Goal: Information Seeking & Learning: Learn about a topic

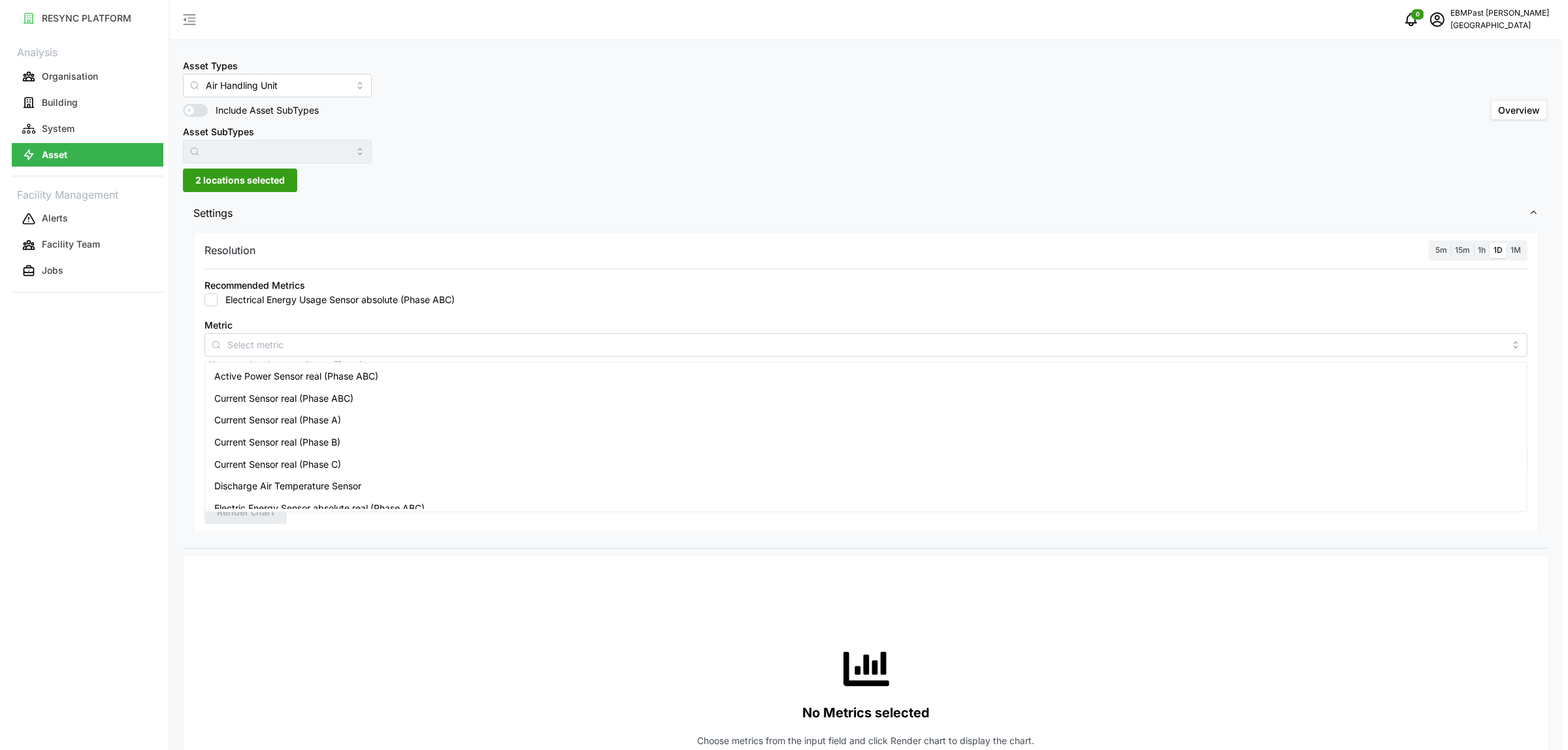
scroll to position [899, 0]
click at [530, 159] on div "Asset Types Air Handling Unit Include Asset SubTypes Asset SubTypes Overview" at bounding box center [860, 111] width 1367 height 106
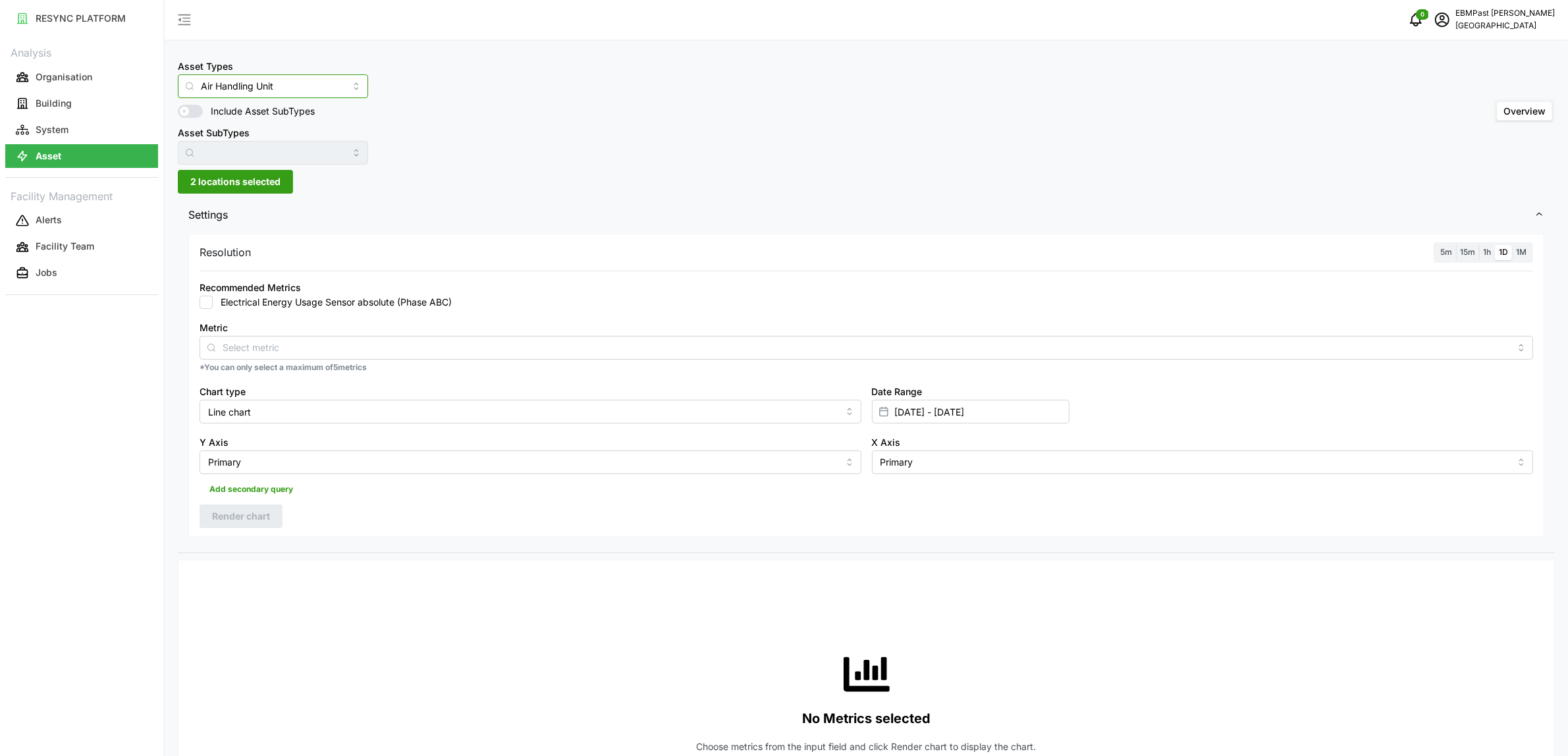
click at [331, 86] on input "Air Handling Unit" at bounding box center [273, 86] width 190 height 24
click at [323, 117] on div "Air Handling Unit" at bounding box center [261, 118] width 162 height 22
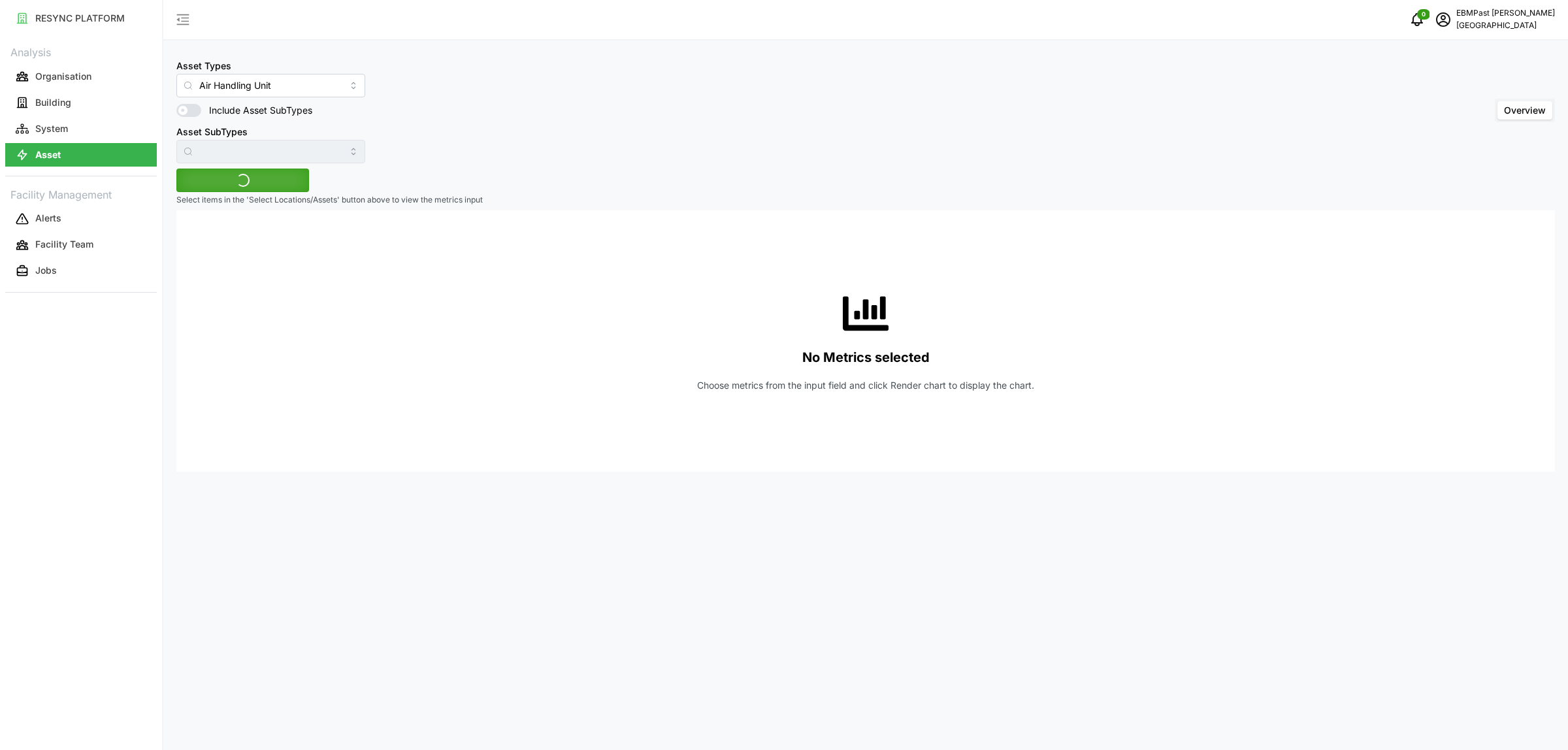
click at [497, 125] on div "Asset Types Air Handling Unit Include Asset SubTypes Asset SubTypes Overview" at bounding box center [866, 111] width 1379 height 106
drag, startPoint x: 190, startPoint y: 103, endPoint x: 191, endPoint y: 112, distance: 9.1
click at [190, 108] on div "Asset Types Air Handling Unit Include Asset SubTypes Asset SubTypes" at bounding box center [271, 111] width 189 height 106
click at [191, 112] on span at bounding box center [195, 111] width 15 height 13
click at [177, 104] on input "Include Asset SubTypes" at bounding box center [177, 104] width 0 height 0
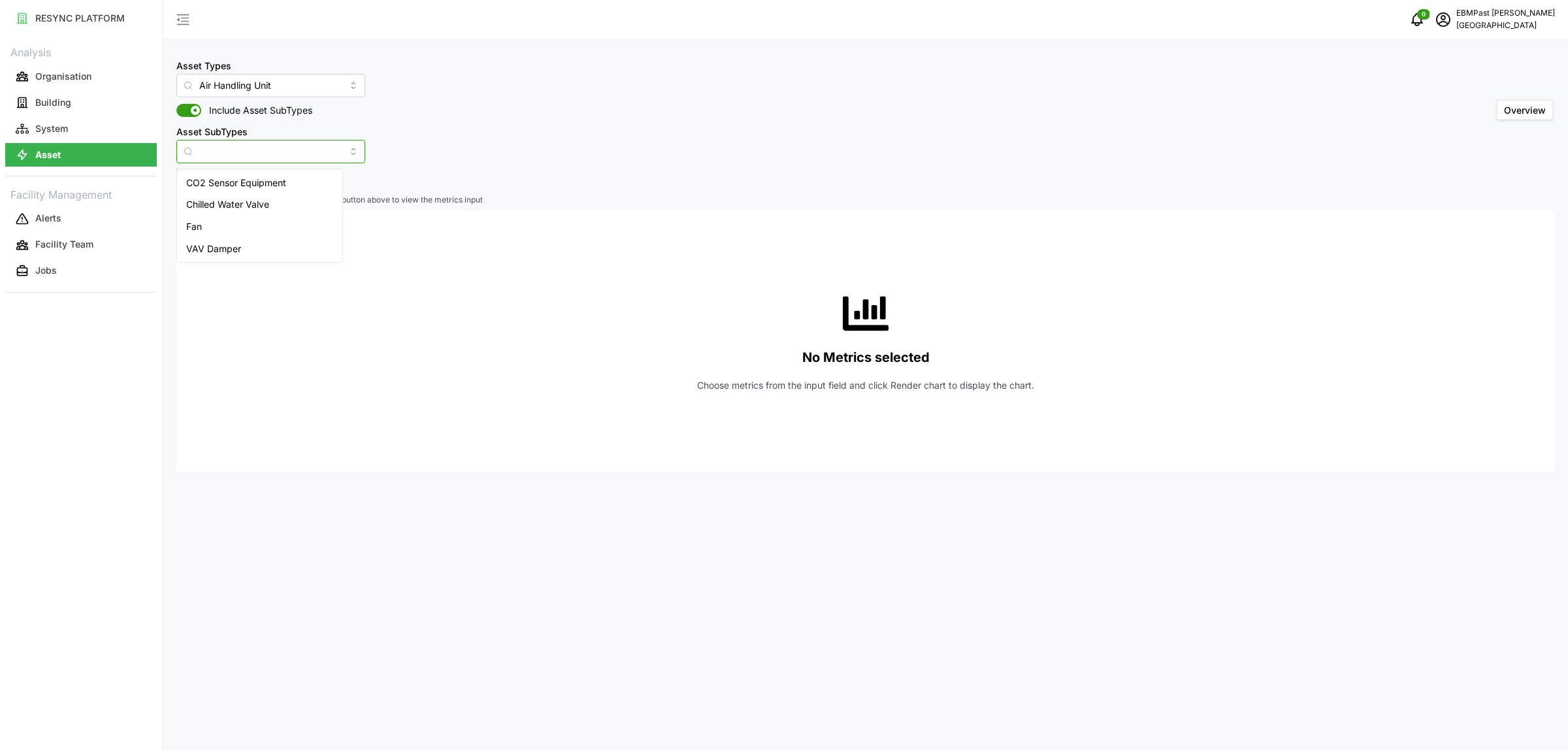
click at [220, 144] on input "Asset SubTypes" at bounding box center [271, 152] width 189 height 23
click at [262, 221] on div "Fan" at bounding box center [259, 226] width 160 height 22
click at [276, 179] on span "Select Locations/Assets" at bounding box center [242, 180] width 108 height 22
type input "Fan"
click at [276, 179] on span "Select Locations/Assets" at bounding box center [242, 180] width 108 height 22
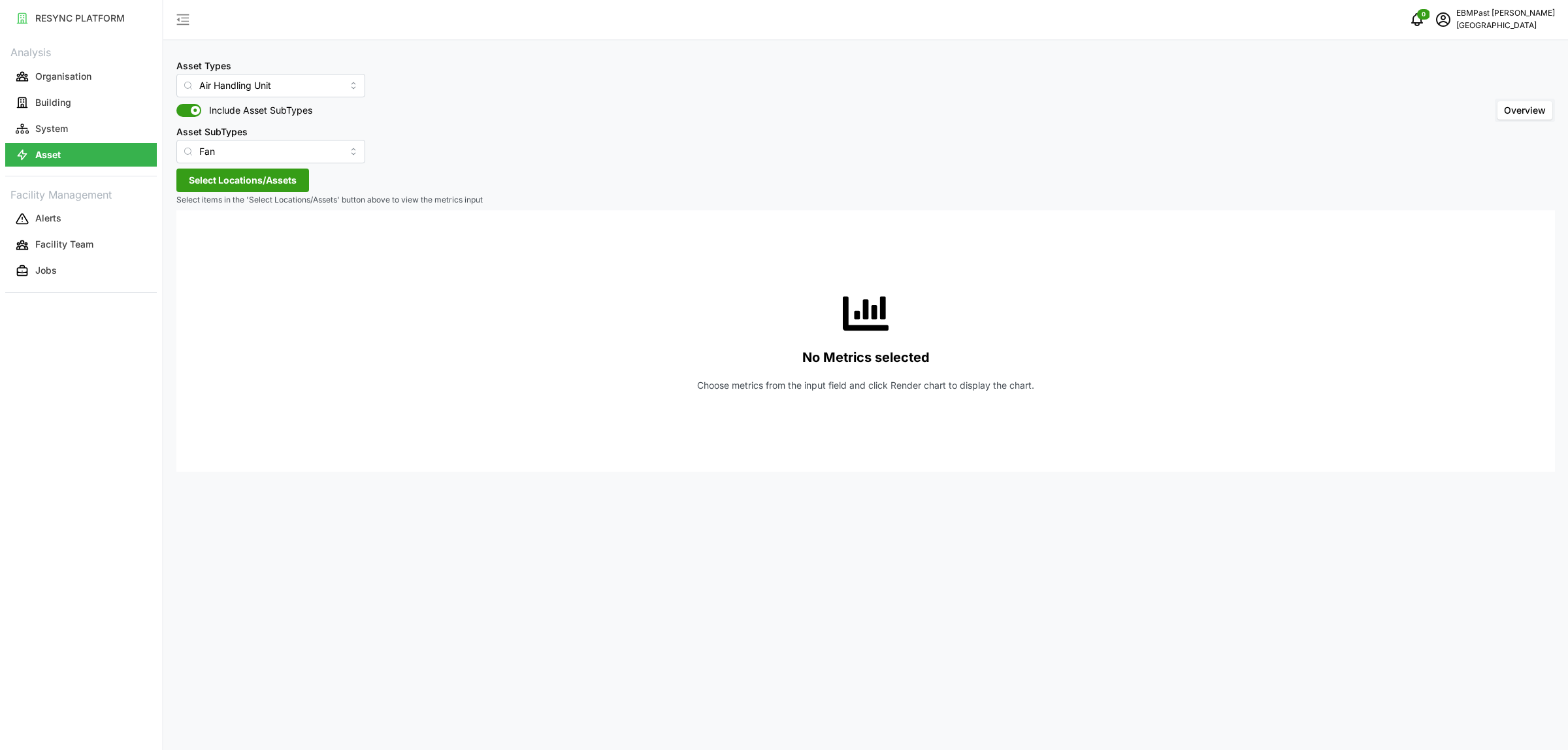
click at [267, 188] on span "Select Locations/Assets" at bounding box center [242, 180] width 108 height 22
click at [294, 185] on span "Select Locations/Assets" at bounding box center [242, 180] width 108 height 22
click at [283, 179] on span "Select Locations/Assets" at bounding box center [242, 180] width 108 height 22
click at [276, 182] on span "Select Locations/Assets" at bounding box center [242, 180] width 108 height 22
click at [276, 181] on span "Select Locations/Assets" at bounding box center [242, 180] width 108 height 22
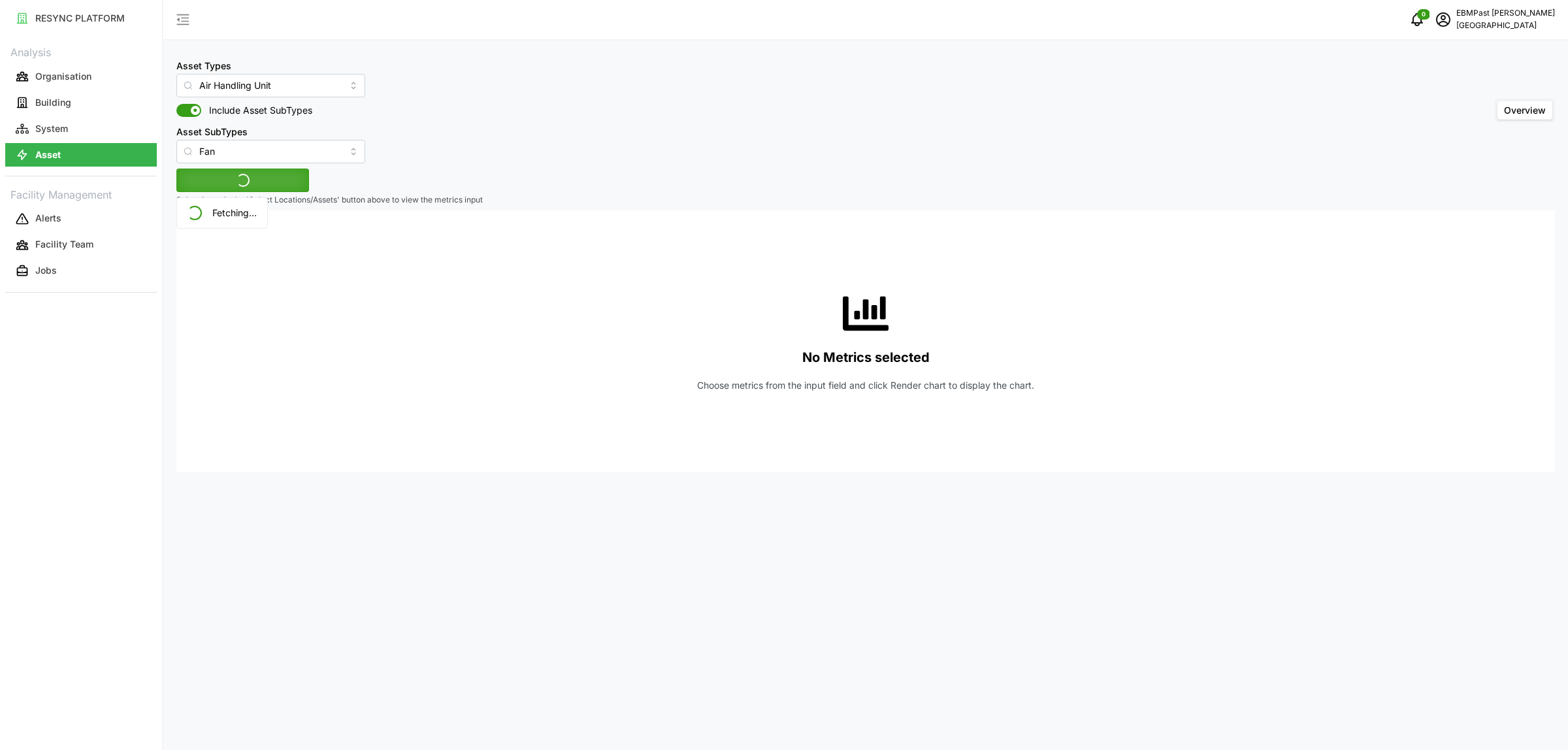
click at [276, 181] on button "Select Locations/Assets" at bounding box center [242, 180] width 133 height 23
click at [278, 172] on span "Select Locations/Assets" at bounding box center [242, 180] width 108 height 22
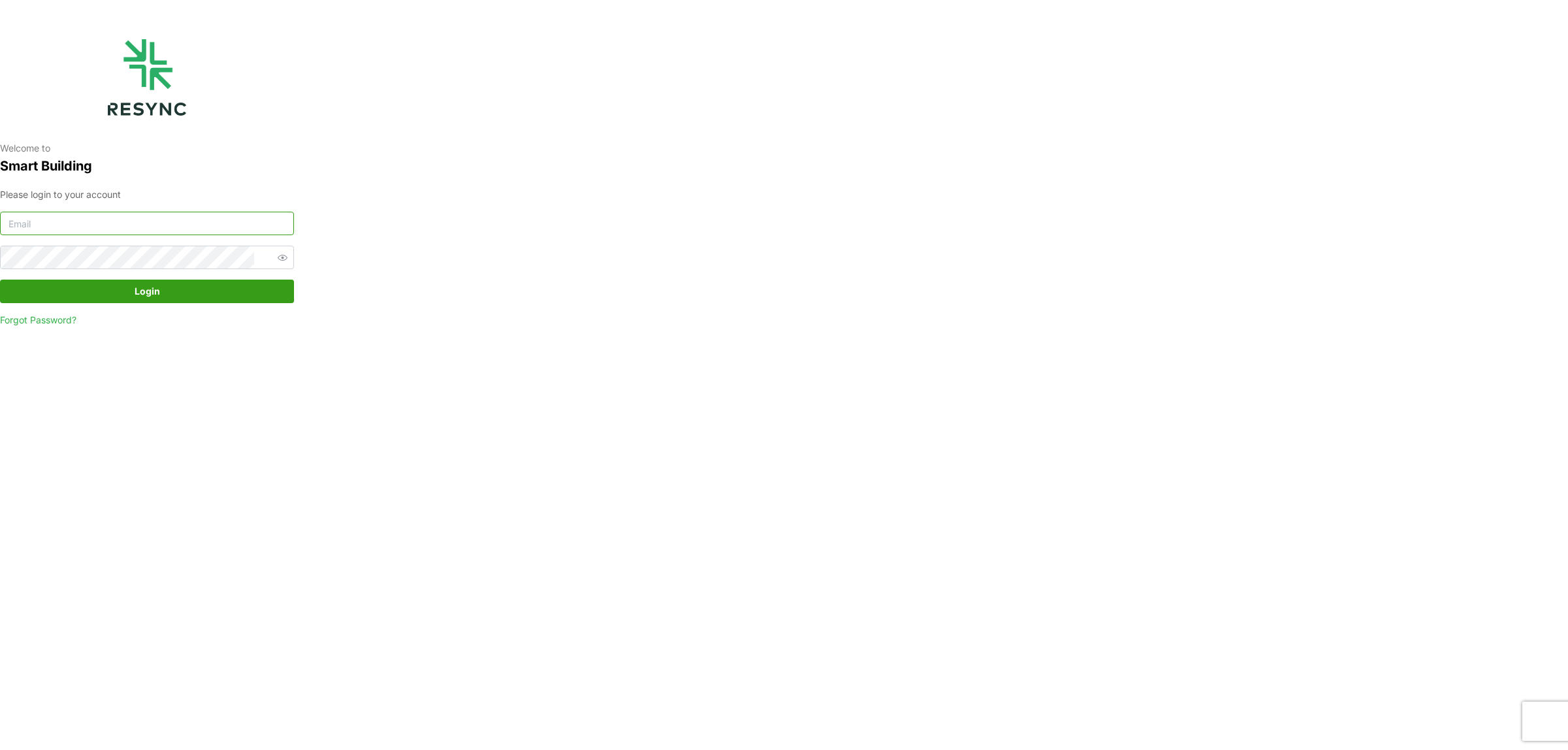
click at [182, 229] on input at bounding box center [146, 223] width 294 height 23
type input "tenghan.soo@sg.ebmpapst.com"
click at [180, 298] on span "Login" at bounding box center [147, 292] width 270 height 22
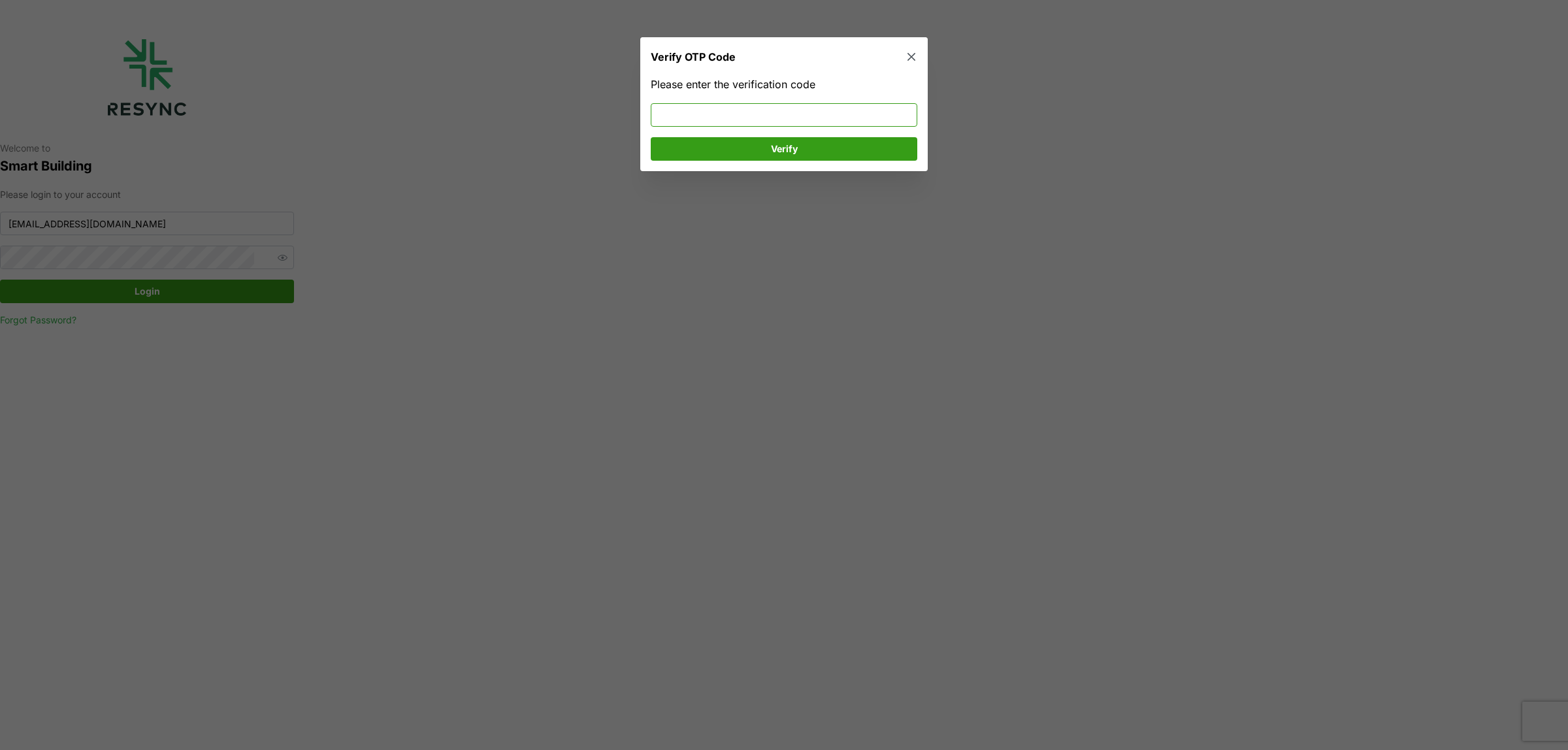
click at [673, 113] on input at bounding box center [784, 115] width 267 height 23
click at [698, 158] on span "Verify" at bounding box center [784, 149] width 242 height 22
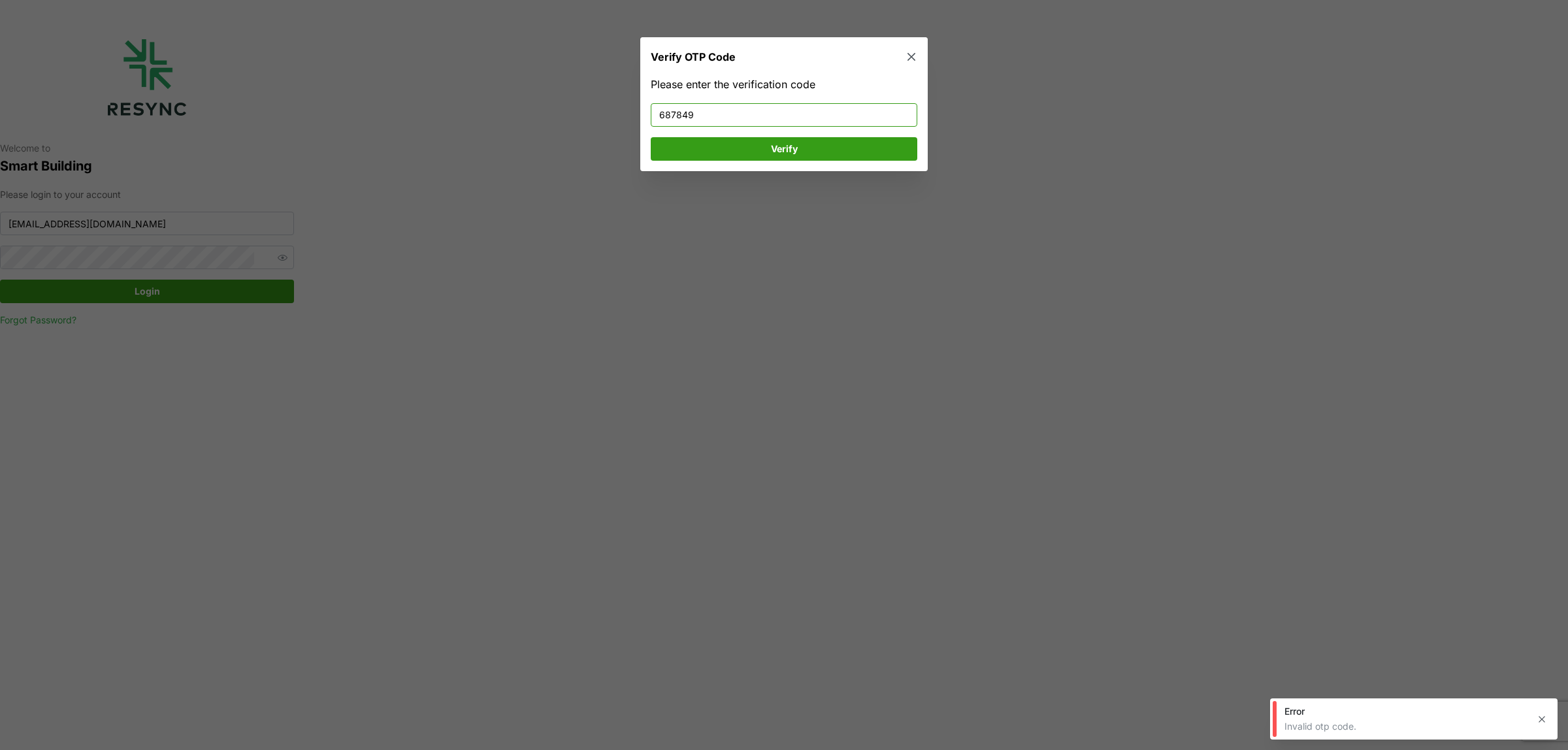
drag, startPoint x: 706, startPoint y: 112, endPoint x: 515, endPoint y: 100, distance: 191.4
click at [520, 749] on div "Verify OTP Code Please enter the verification code 687849 Verify" at bounding box center [784, 750] width 1568 height 0
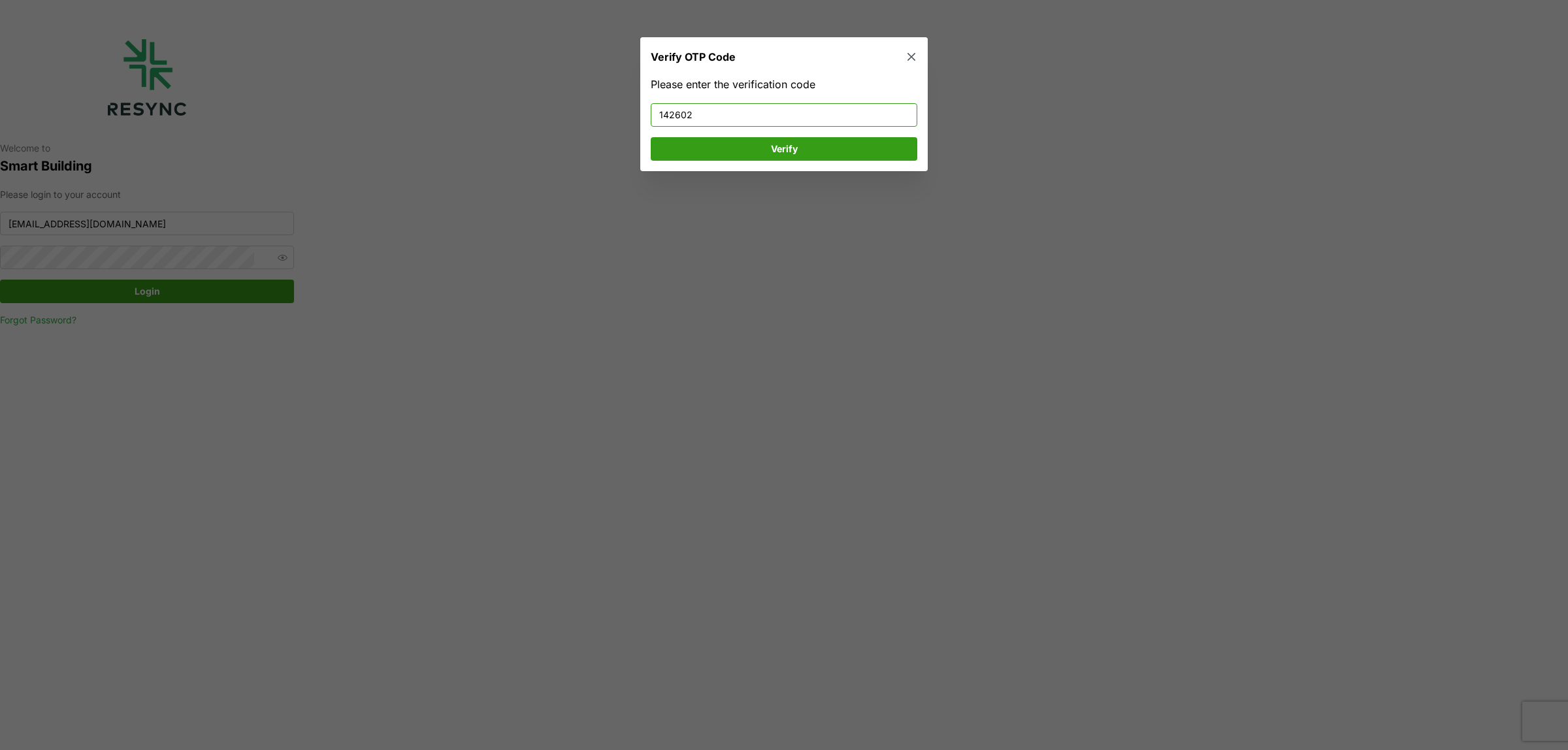
type input "142602"
click at [748, 152] on span "Verify" at bounding box center [784, 149] width 242 height 22
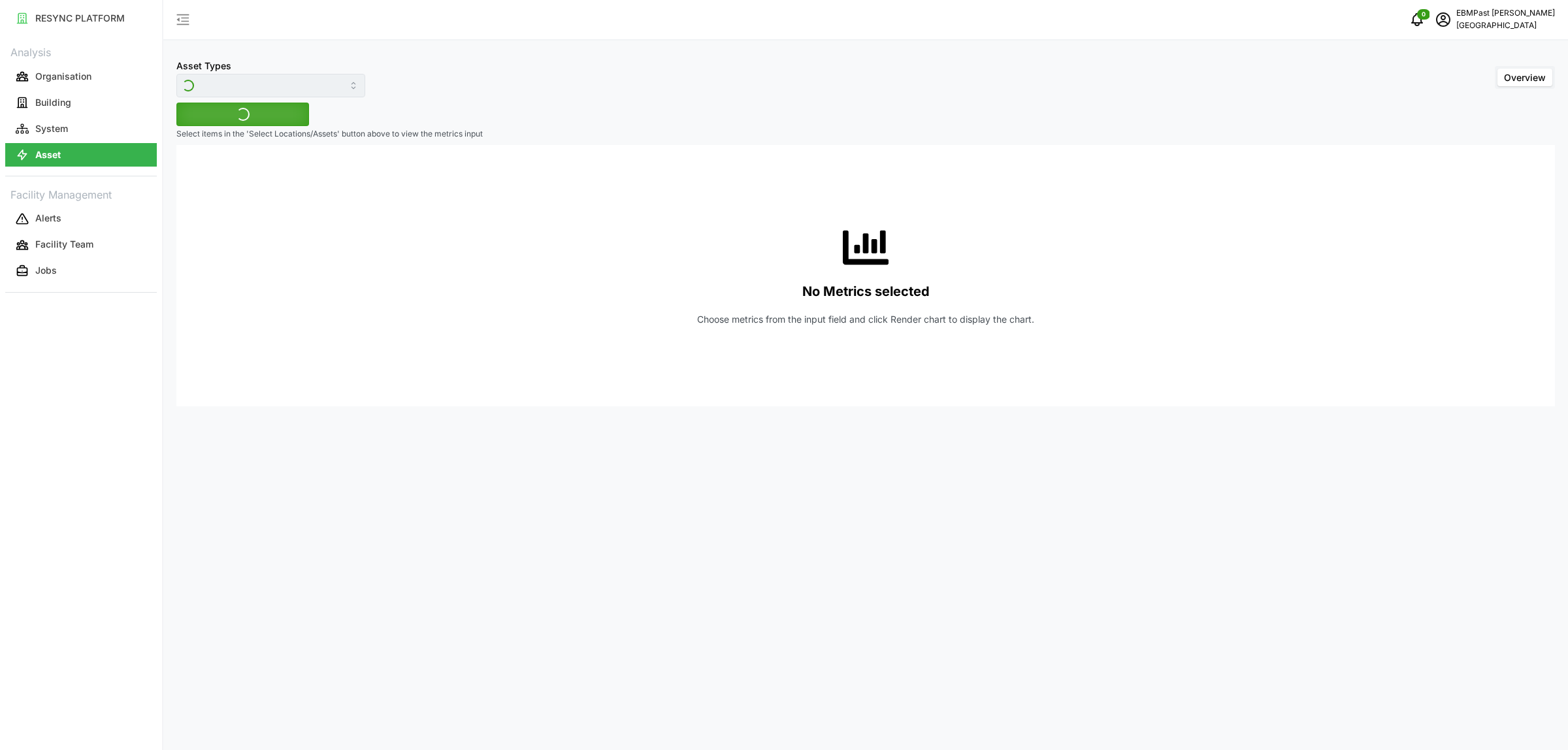
type input "Air Handling Unit"
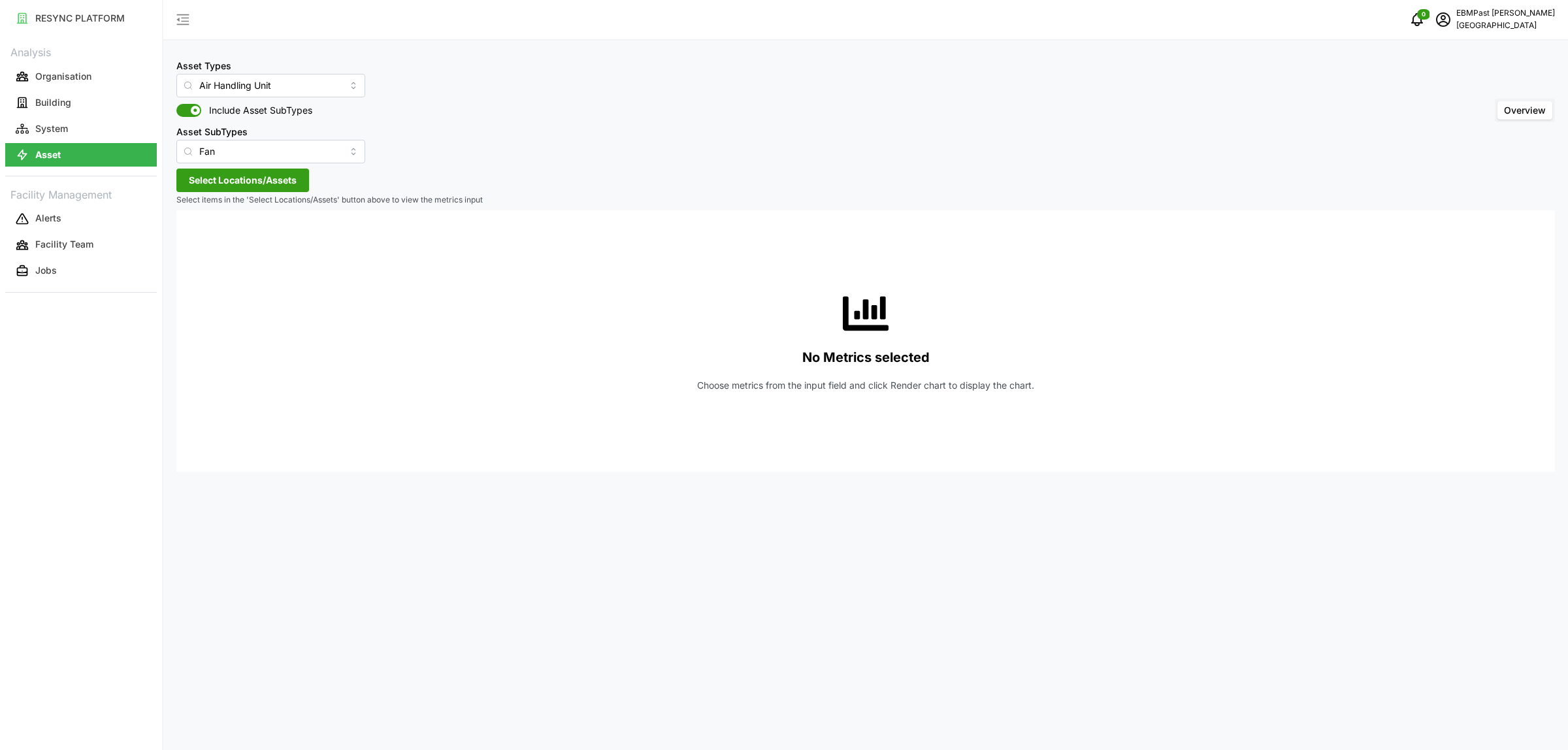
click at [242, 177] on span "Select Locations/Assets" at bounding box center [242, 180] width 108 height 22
click at [191, 240] on icon at bounding box center [193, 239] width 10 height 10
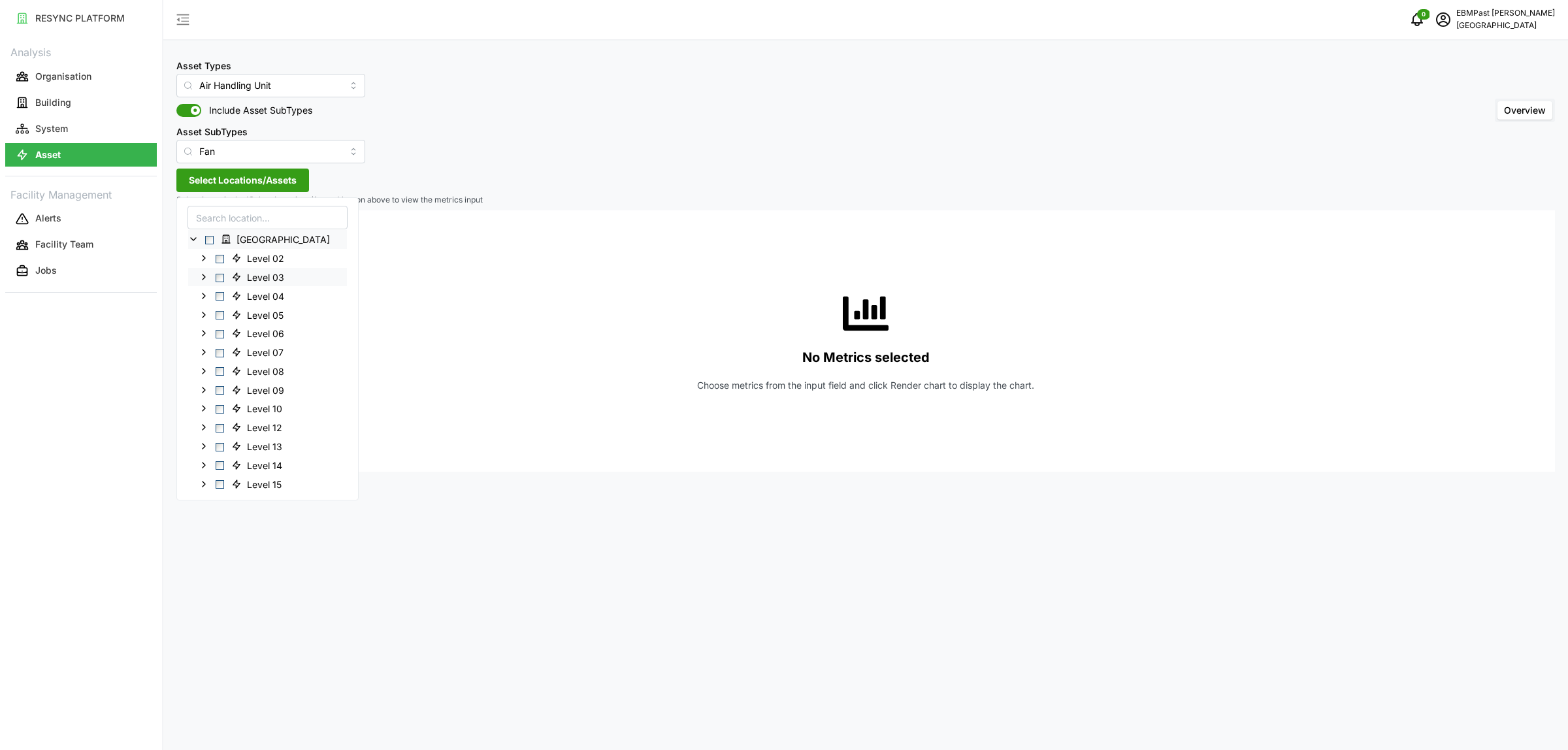
click at [218, 278] on span "Select Level 03" at bounding box center [220, 278] width 9 height 9
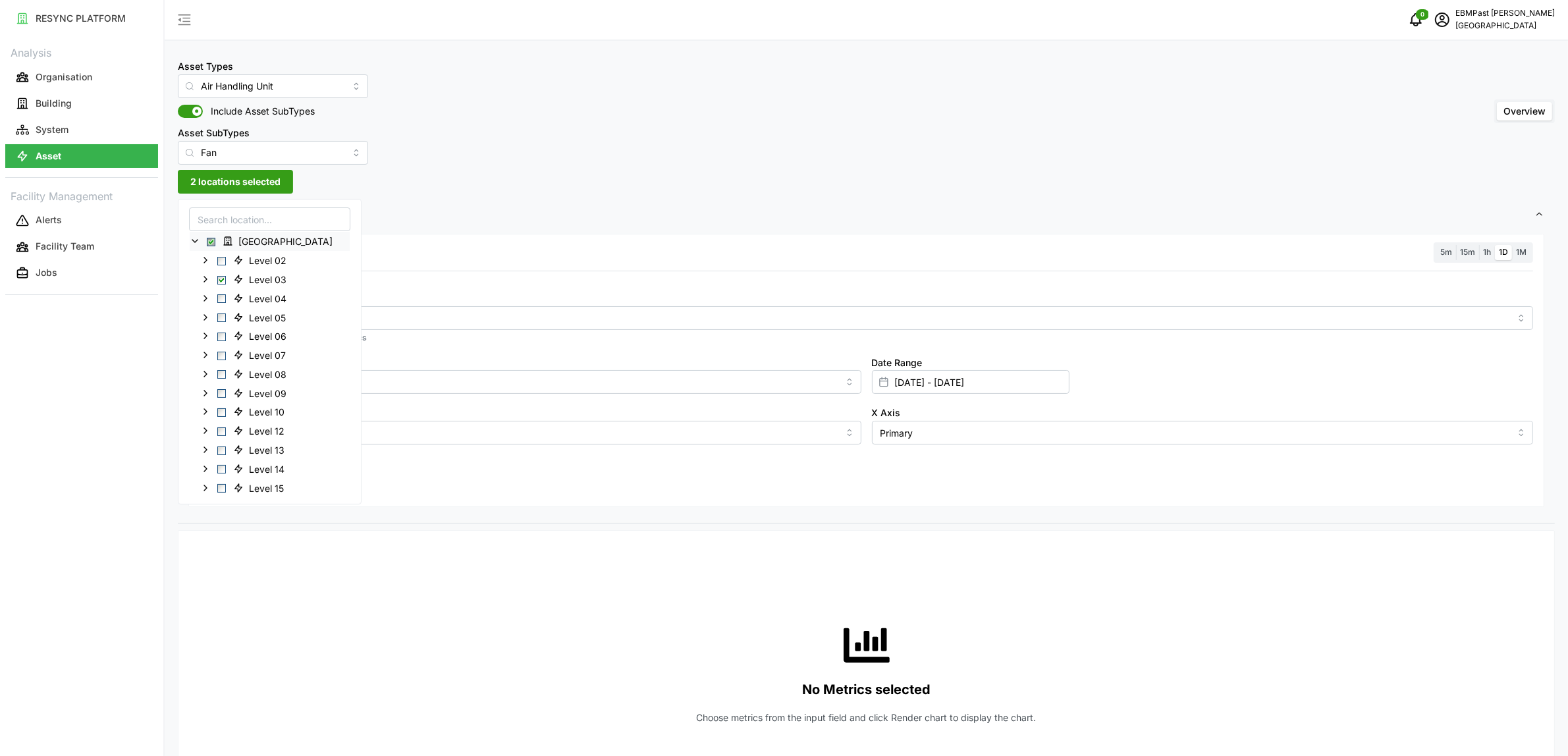
click at [492, 201] on span "Settings" at bounding box center [862, 215] width 1347 height 32
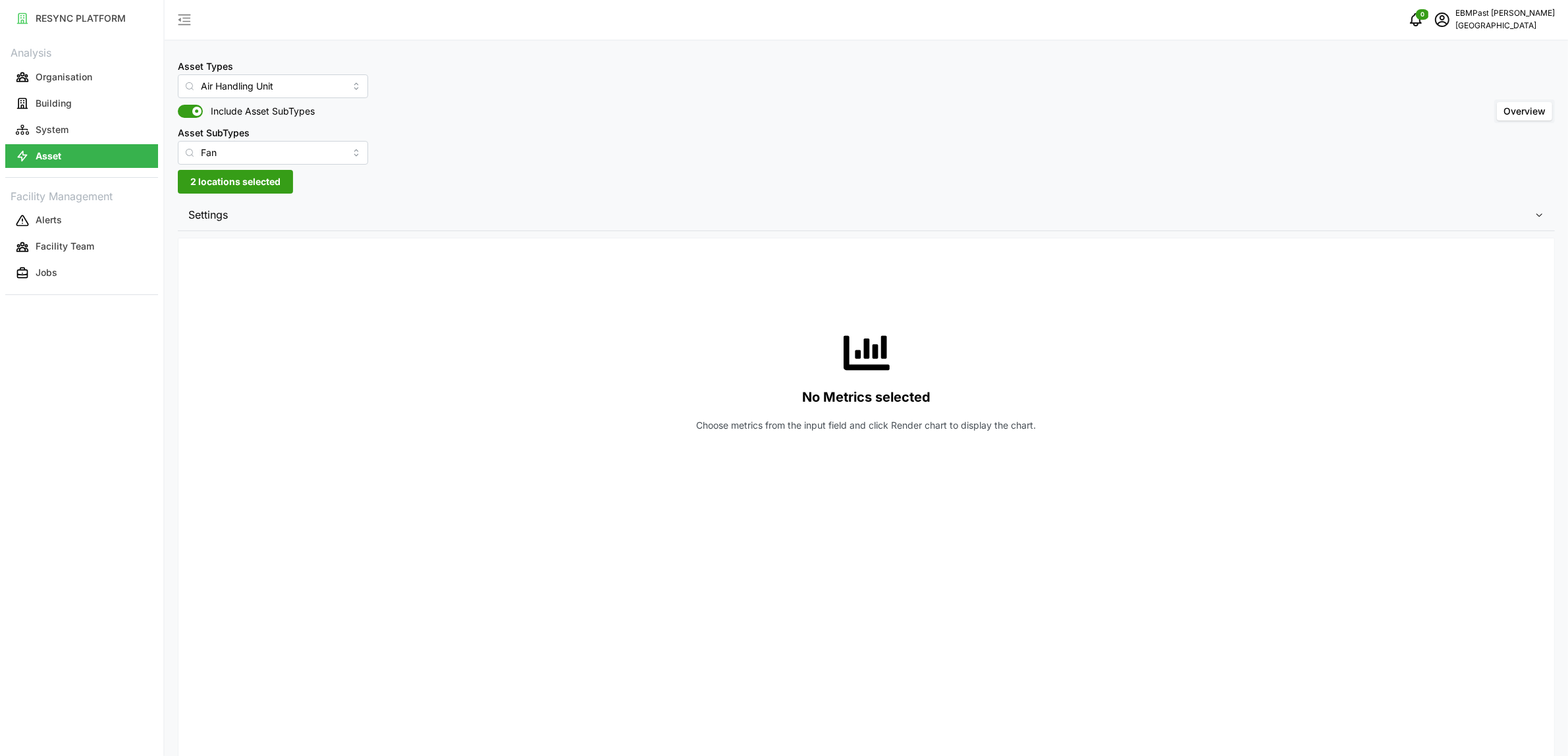
click at [269, 218] on span "Settings" at bounding box center [862, 215] width 1347 height 32
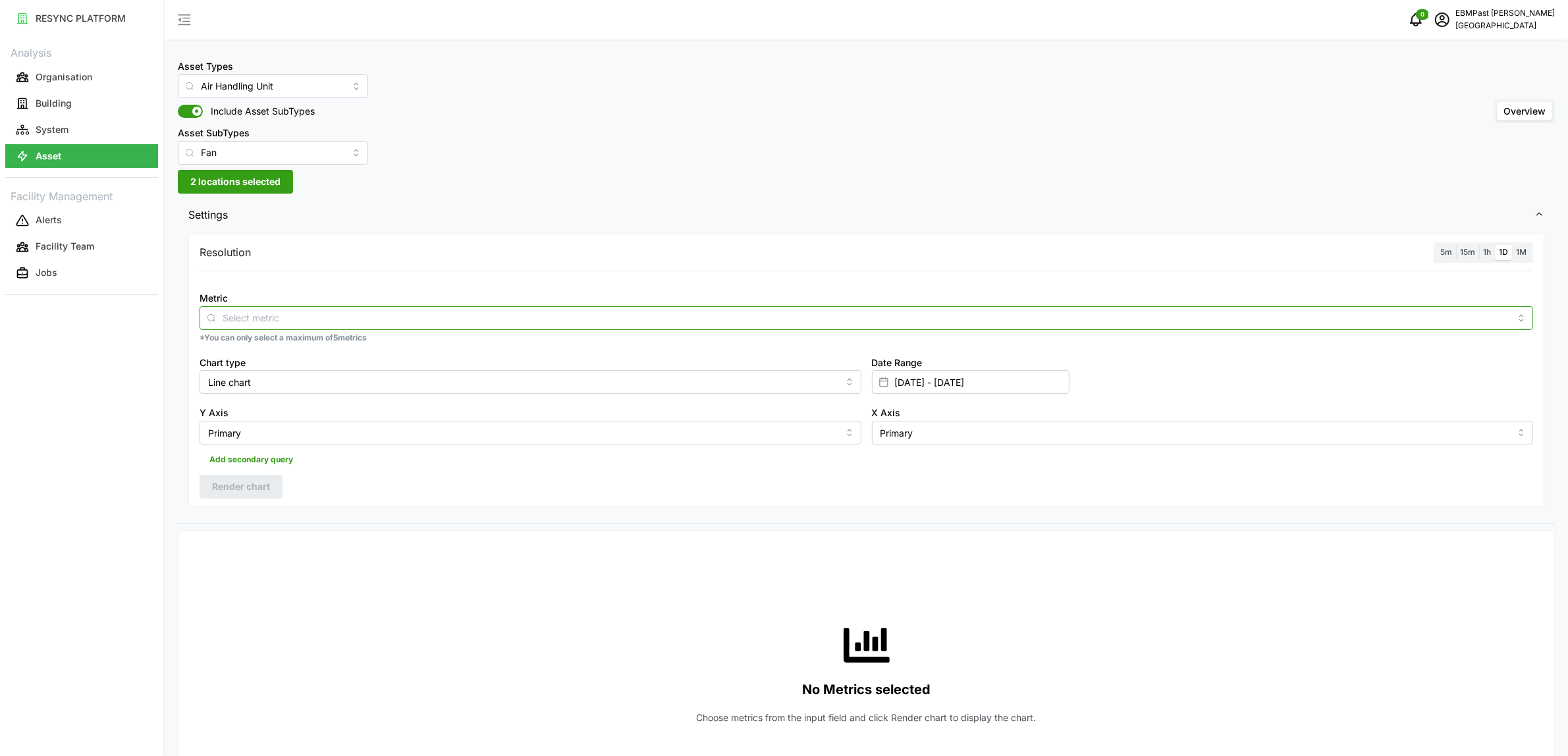
click at [273, 316] on input "Metric" at bounding box center [867, 317] width 1287 height 15
click at [301, 352] on span "Fan Speed Command" at bounding box center [256, 350] width 94 height 15
click at [547, 189] on div "Asset Types Air Handling Unit Include Asset SubTypes Asset SubTypes Fan Overvie…" at bounding box center [866, 726] width 1403 height 1454
click at [248, 485] on span "Render chart" at bounding box center [241, 487] width 58 height 22
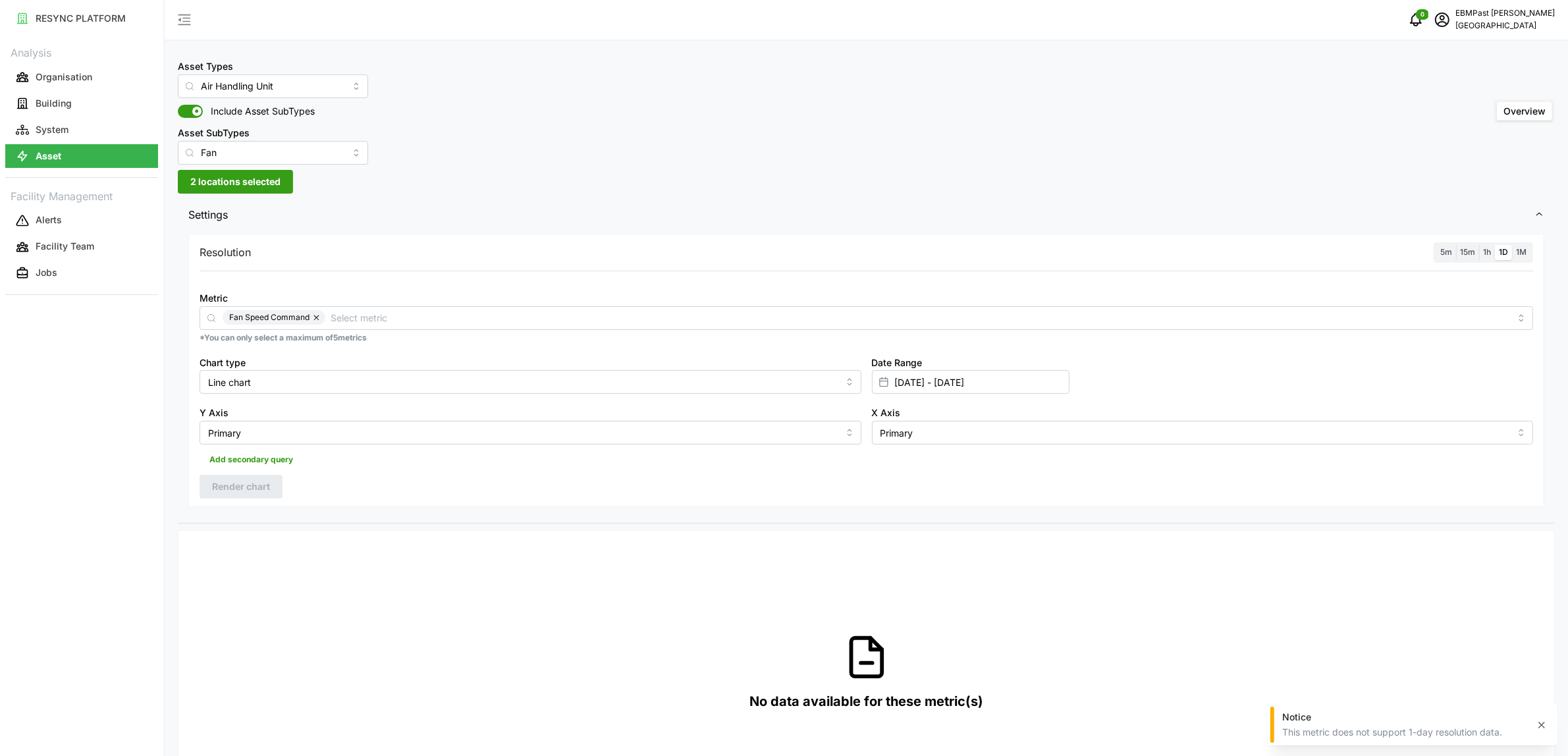
click at [1488, 254] on span "1h" at bounding box center [1487, 252] width 8 height 10
click at [1479, 245] on input "1h" at bounding box center [1479, 245] width 0 height 0
click at [251, 478] on span "Render chart" at bounding box center [241, 487] width 58 height 22
click at [314, 315] on button "button" at bounding box center [317, 317] width 16 height 15
click at [316, 316] on input "Metric" at bounding box center [867, 317] width 1287 height 15
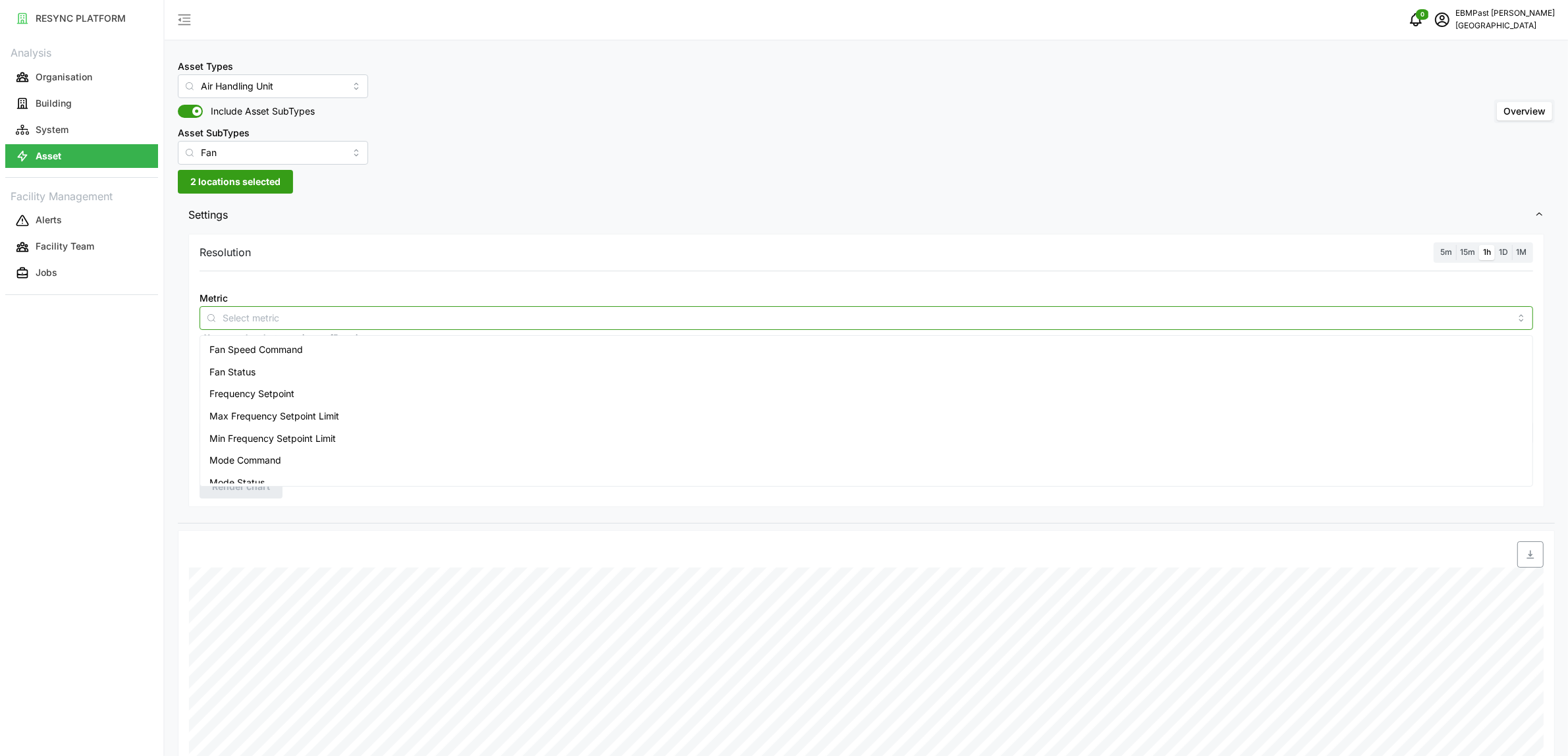
click at [321, 374] on div "Fan Status" at bounding box center [867, 372] width 1327 height 22
click at [242, 492] on span "Render chart" at bounding box center [241, 487] width 58 height 22
click at [266, 180] on span "2 locations selected" at bounding box center [235, 182] width 90 height 22
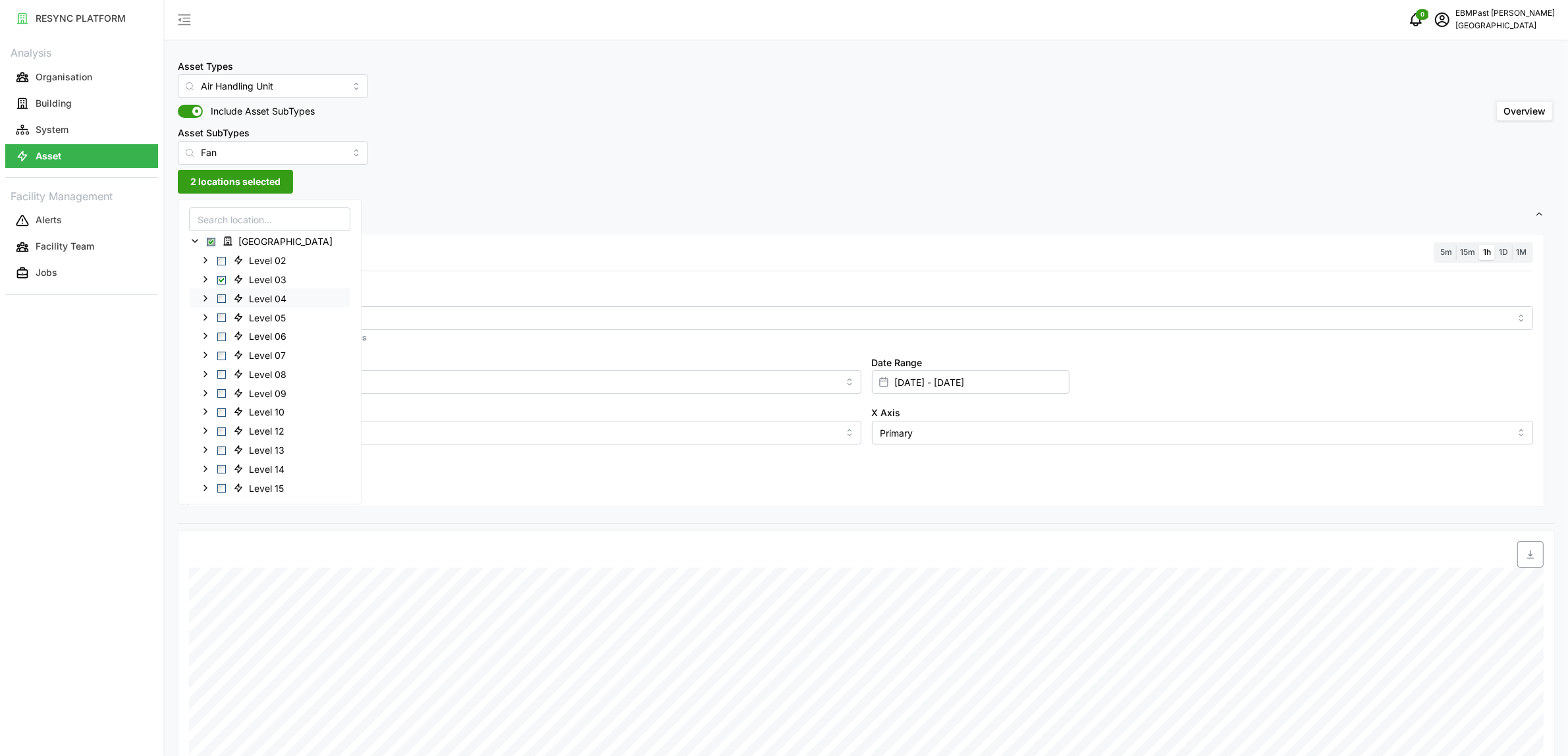
click at [224, 297] on span "Select Level 04" at bounding box center [221, 299] width 9 height 9
click at [223, 259] on span "Select Level 02" at bounding box center [221, 261] width 9 height 9
click at [468, 229] on span "Settings" at bounding box center [862, 215] width 1347 height 32
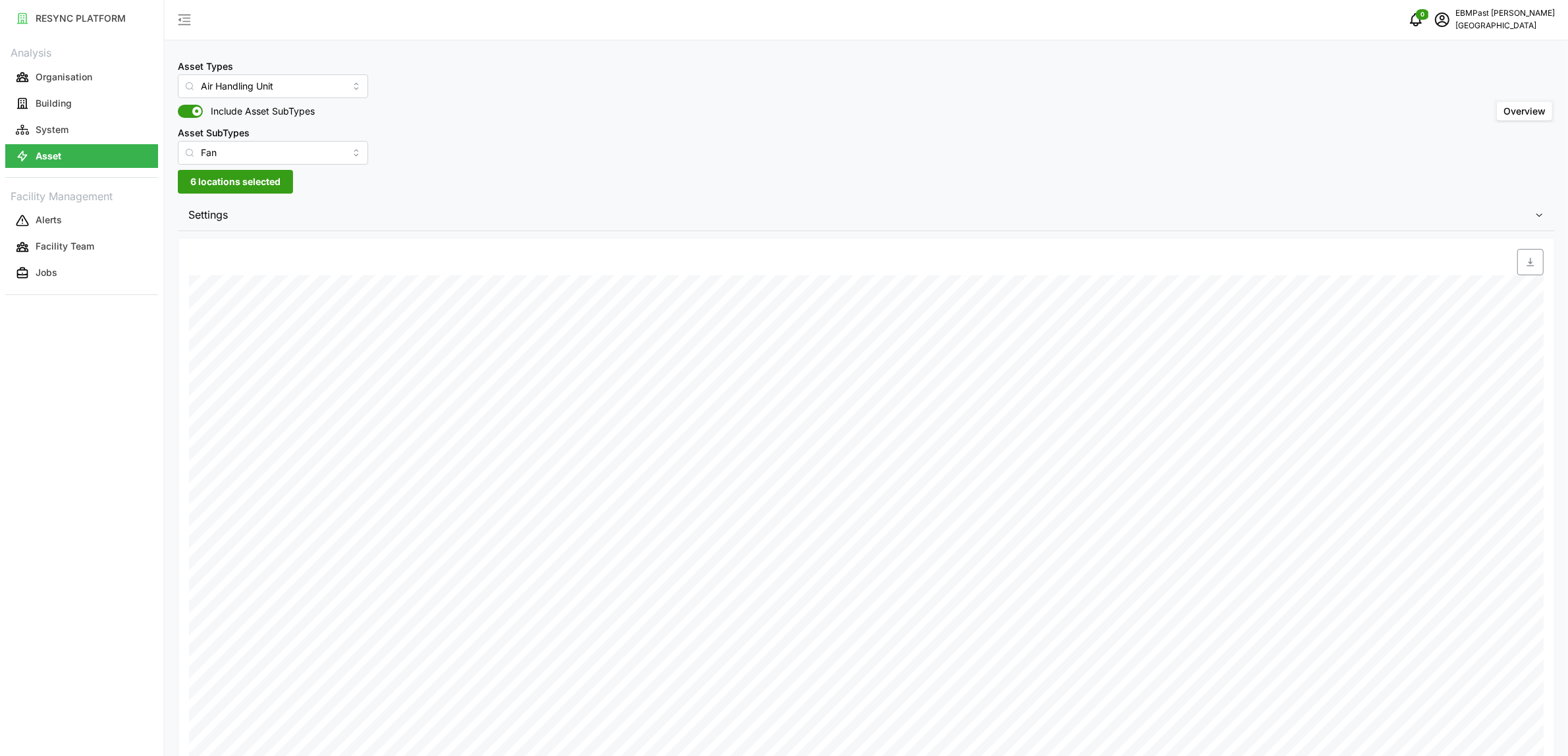
click at [285, 217] on span "Settings" at bounding box center [862, 215] width 1347 height 32
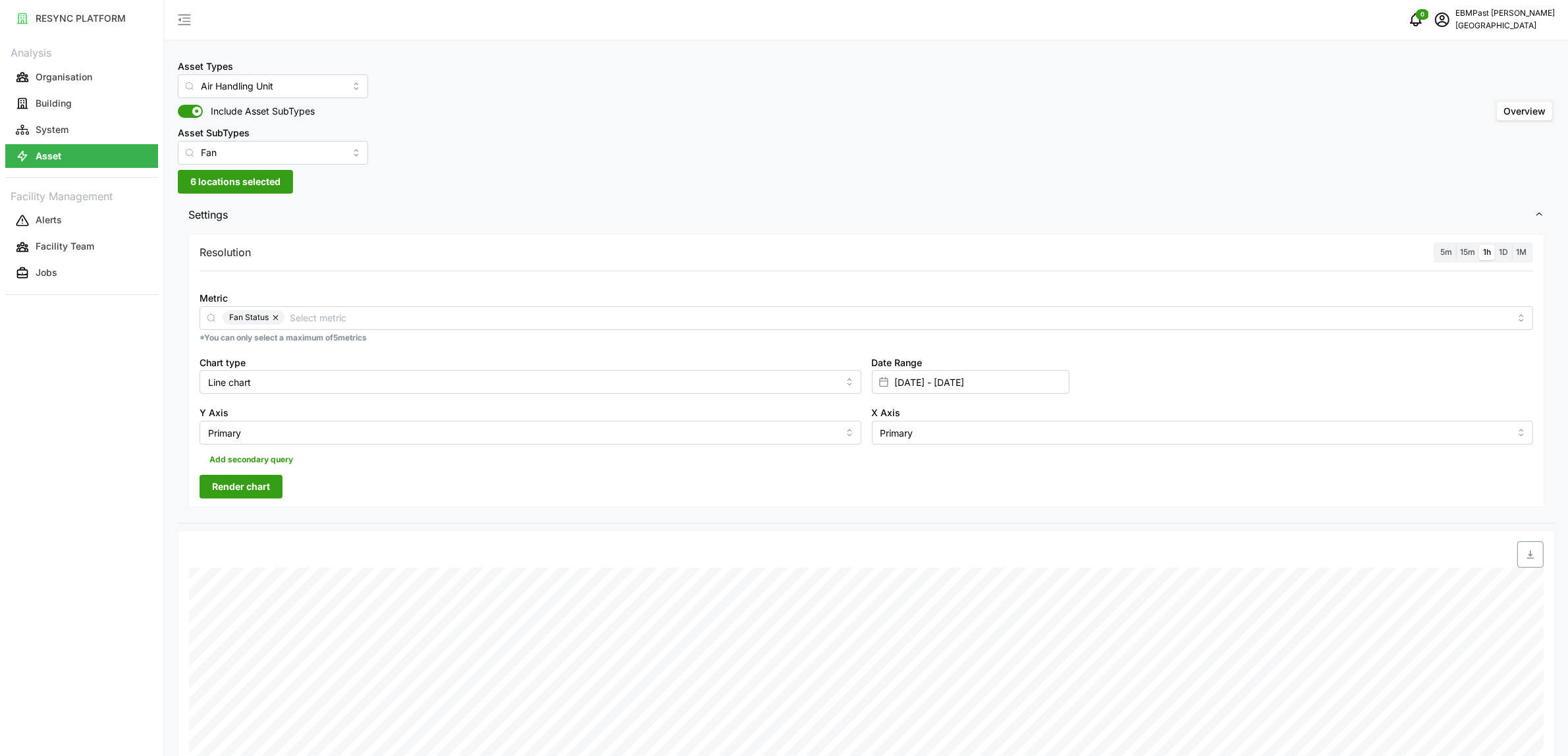
click at [254, 479] on span "Render chart" at bounding box center [241, 487] width 58 height 22
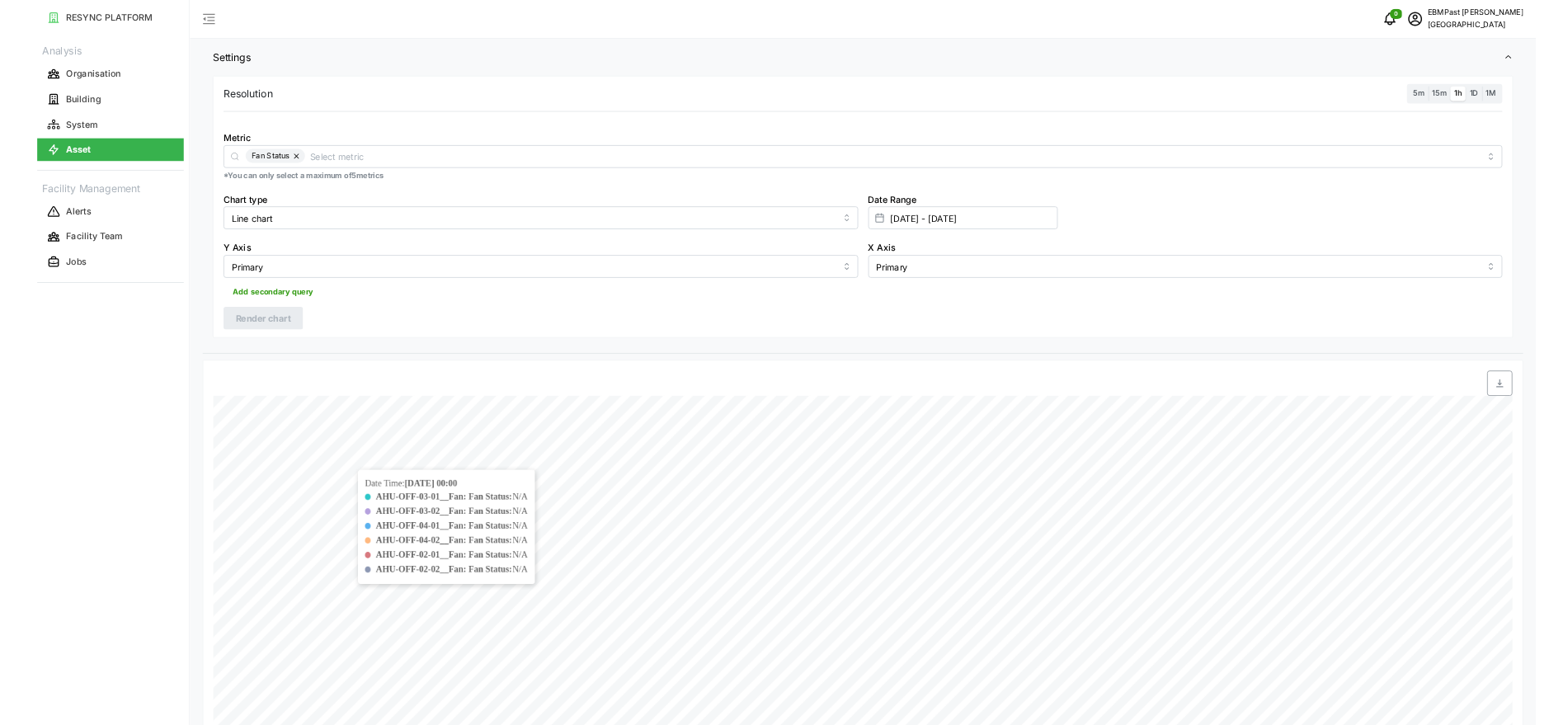
scroll to position [62, 0]
